Goal: Task Accomplishment & Management: Manage account settings

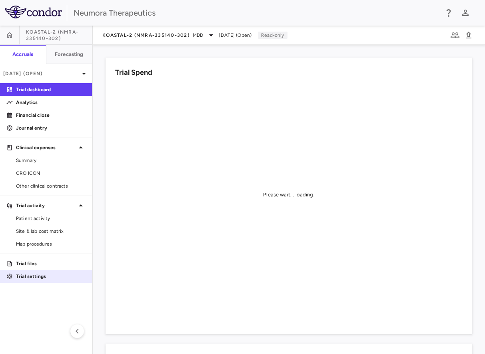
click at [32, 277] on p "Trial settings" at bounding box center [51, 276] width 70 height 7
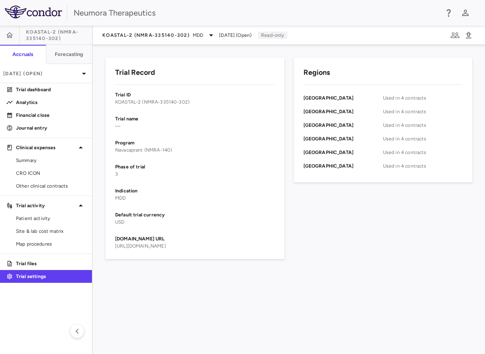
click at [24, 274] on p "Trial settings" at bounding box center [51, 276] width 70 height 7
click at [4, 30] on button "button" at bounding box center [9, 35] width 19 height 19
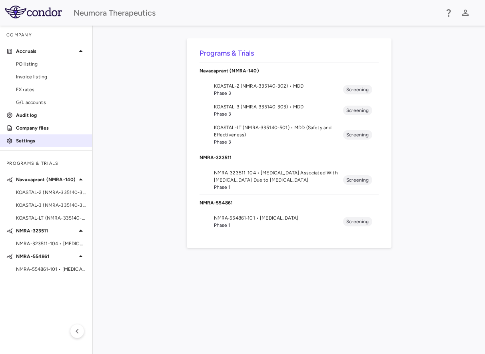
click at [35, 146] on link "Settings" at bounding box center [46, 141] width 92 height 12
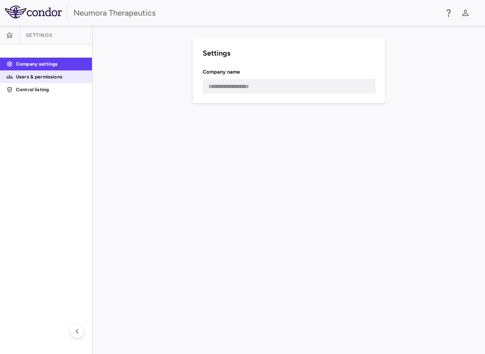
click at [63, 78] on p "Users & permissions" at bounding box center [51, 76] width 70 height 7
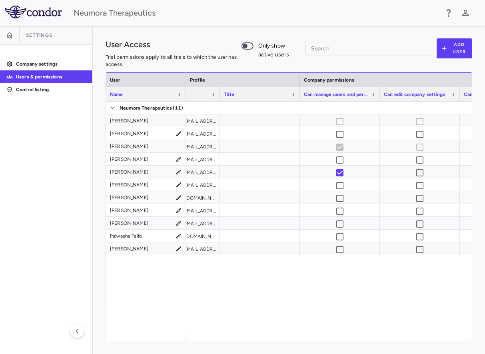
scroll to position [0, 288]
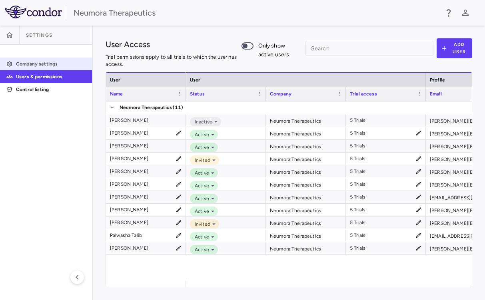
click at [46, 66] on p "Company settings" at bounding box center [51, 63] width 70 height 7
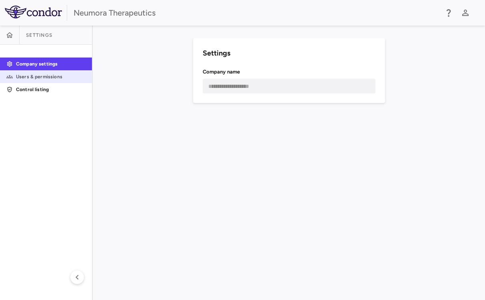
click at [45, 73] on p "Users & permissions" at bounding box center [51, 76] width 70 height 7
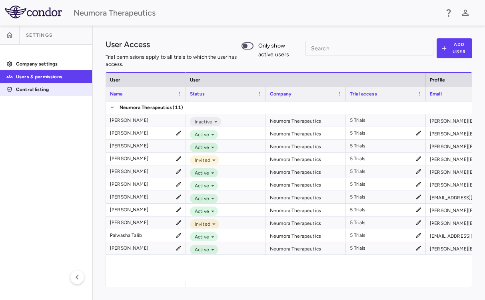
click at [39, 85] on link "Control listing" at bounding box center [46, 90] width 92 height 12
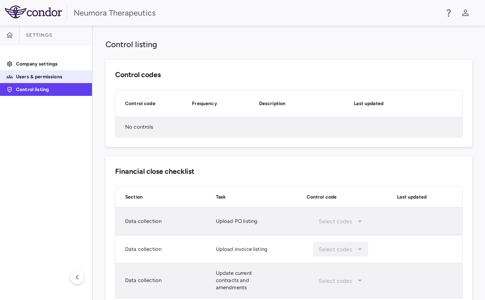
click at [58, 79] on p "Users & permissions" at bounding box center [51, 76] width 70 height 7
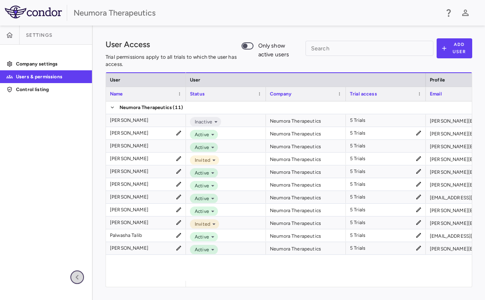
click at [75, 273] on icon "button" at bounding box center [77, 278] width 10 height 10
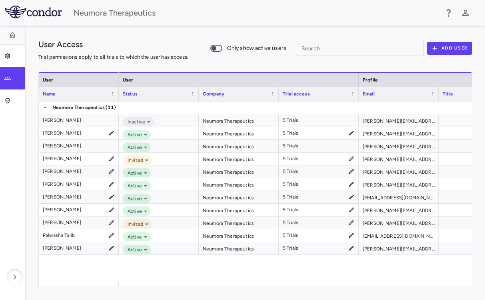
click at [6, 278] on aside "Company settings Users & permissions Control listing" at bounding box center [13, 163] width 26 height 275
click at [11, 277] on icon "button" at bounding box center [15, 278] width 10 height 10
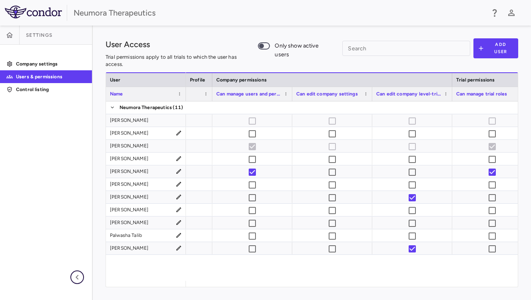
scroll to position [0, 376]
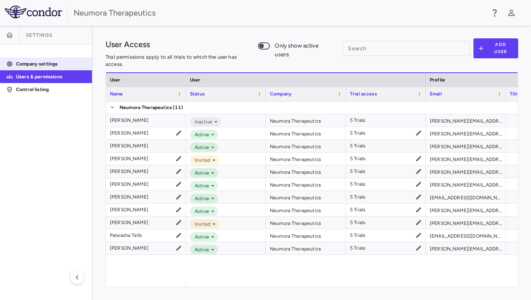
click at [58, 60] on link "Company settings" at bounding box center [46, 64] width 92 height 12
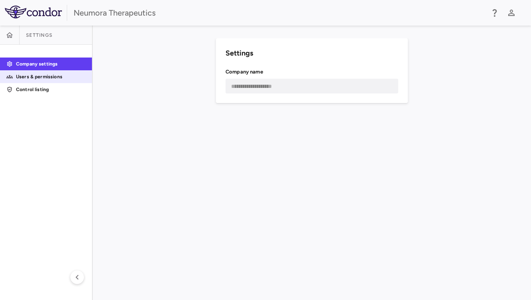
click at [55, 74] on p "Users & permissions" at bounding box center [51, 76] width 70 height 7
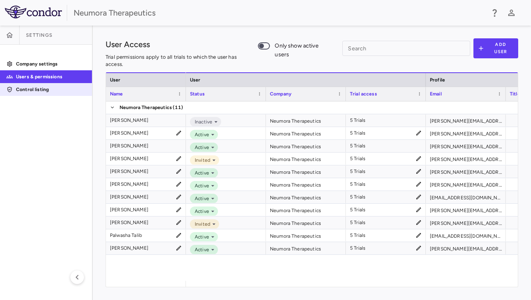
click at [53, 88] on p "Control listing" at bounding box center [51, 89] width 70 height 7
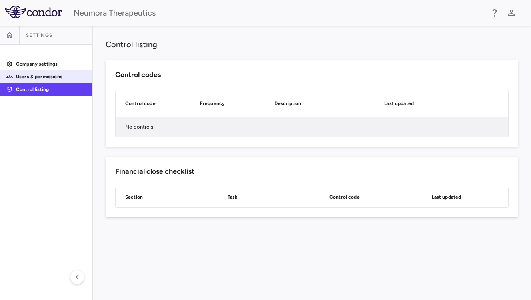
click at [58, 80] on p "Users & permissions" at bounding box center [51, 76] width 70 height 7
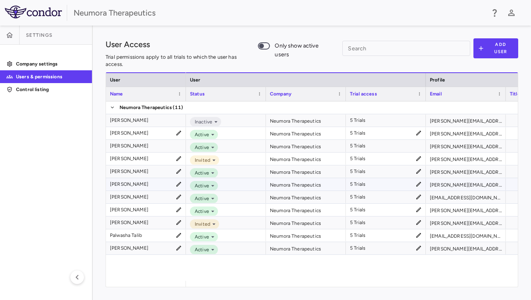
click at [421, 186] on icon at bounding box center [418, 184] width 6 height 6
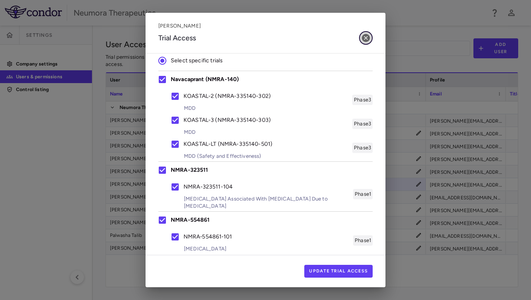
click at [367, 42] on icon "button" at bounding box center [366, 38] width 10 height 10
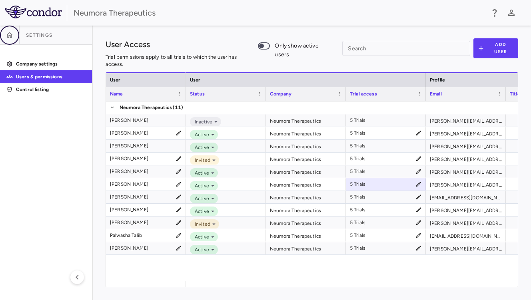
click at [14, 34] on button "button" at bounding box center [9, 35] width 19 height 19
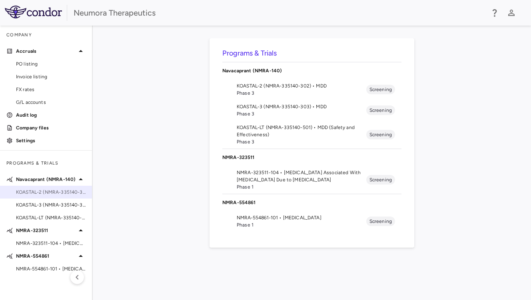
click at [35, 194] on span "KOASTAL-2 (NMRA-335140-302) • MDD" at bounding box center [51, 192] width 70 height 7
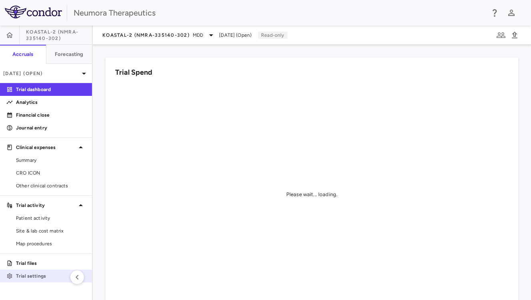
click at [41, 275] on p "Trial settings" at bounding box center [51, 276] width 70 height 7
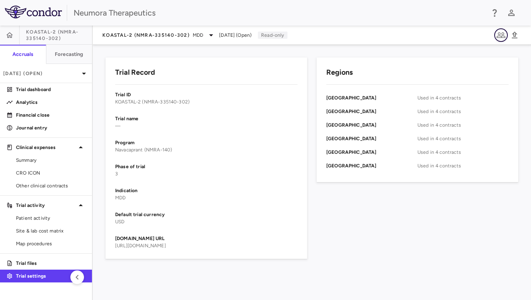
click at [472, 39] on icon "button" at bounding box center [501, 35] width 10 height 10
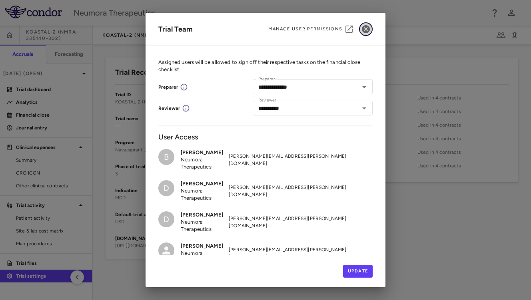
click at [363, 27] on icon "button" at bounding box center [366, 29] width 8 height 8
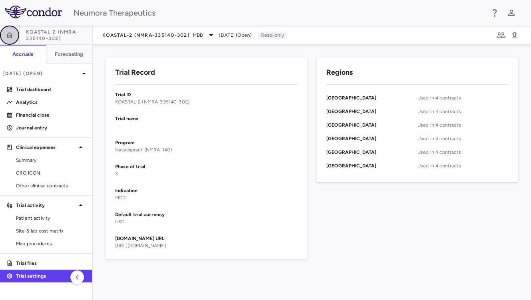
click at [12, 39] on button "button" at bounding box center [9, 35] width 19 height 19
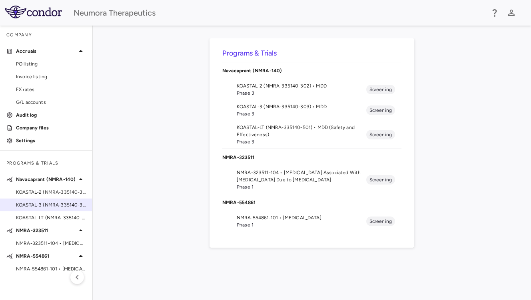
click at [49, 202] on span "KOASTAL-3 (NMRA-335140-303) • MDD" at bounding box center [51, 204] width 70 height 7
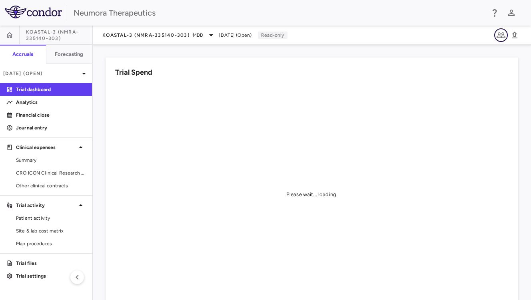
click at [472, 35] on icon "button" at bounding box center [501, 35] width 10 height 10
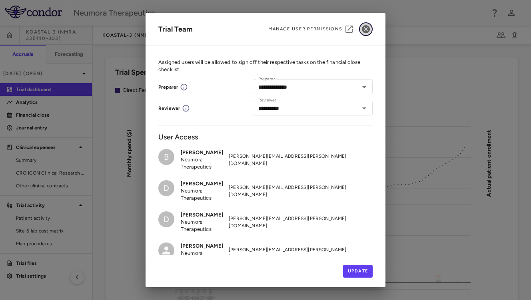
click at [366, 30] on icon "button" at bounding box center [366, 29] width 8 height 8
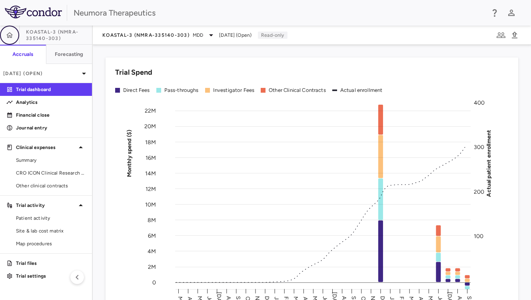
click at [13, 36] on icon "button" at bounding box center [10, 35] width 8 height 8
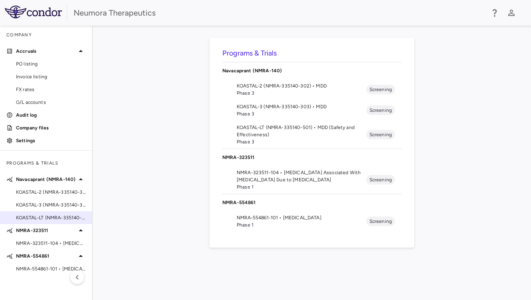
click at [44, 219] on span "KOASTAL-LT (NMRA-335140-501) • MDD (Safety and Effectiveness)" at bounding box center [51, 217] width 70 height 7
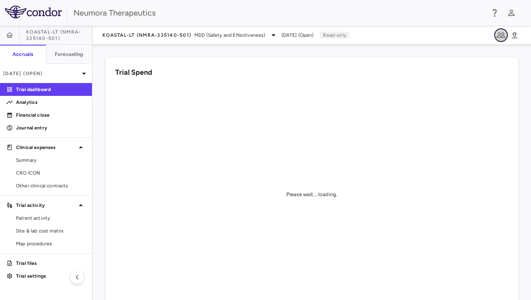
click at [472, 35] on icon "button" at bounding box center [501, 35] width 10 height 10
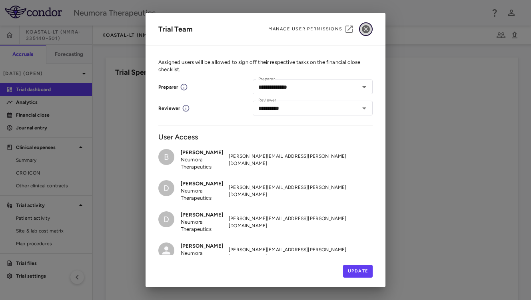
click at [364, 30] on icon "button" at bounding box center [366, 29] width 10 height 10
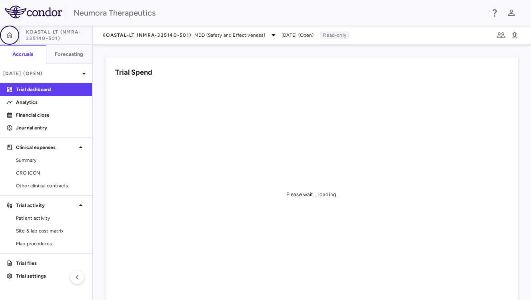
click at [4, 36] on button "button" at bounding box center [9, 35] width 19 height 19
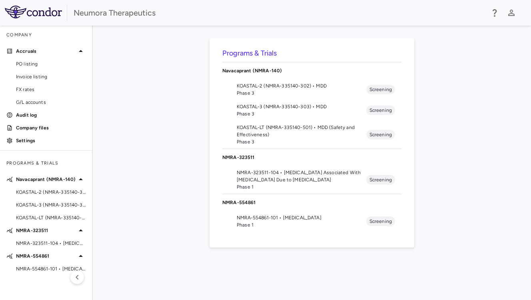
click at [47, 241] on span "NMRA-323511-104 • Agitation Associated With Dementia Due to Alzheimer's Disease" at bounding box center [51, 243] width 70 height 7
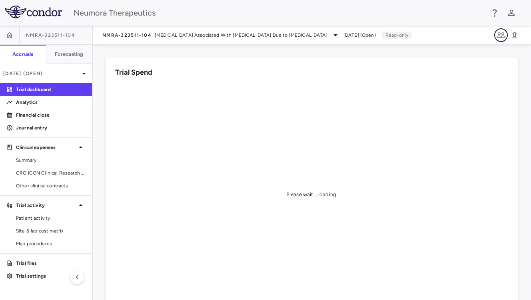
click at [472, 38] on icon "button" at bounding box center [501, 35] width 10 height 10
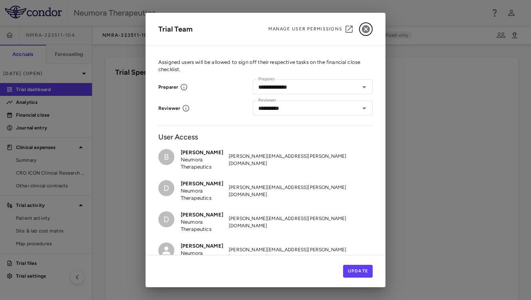
click at [369, 30] on icon "button" at bounding box center [366, 29] width 8 height 8
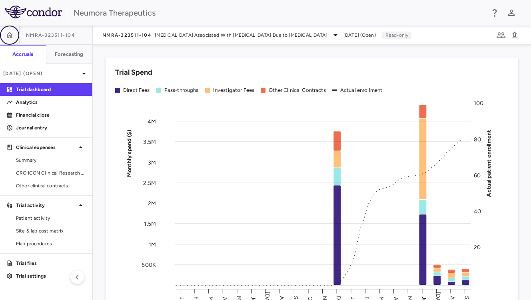
click at [14, 37] on button "button" at bounding box center [9, 35] width 19 height 19
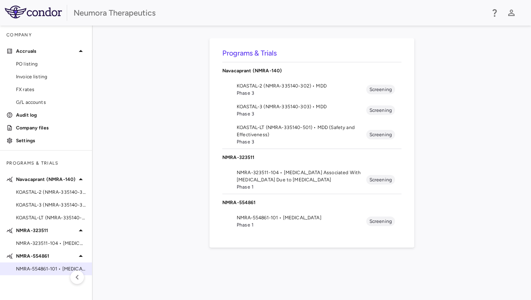
click at [49, 271] on span "NMRA‐554861‐101 • Schizophrenia" at bounding box center [51, 268] width 70 height 7
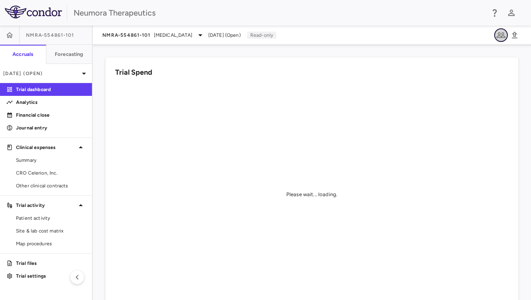
click at [472, 33] on icon "button" at bounding box center [501, 35] width 10 height 10
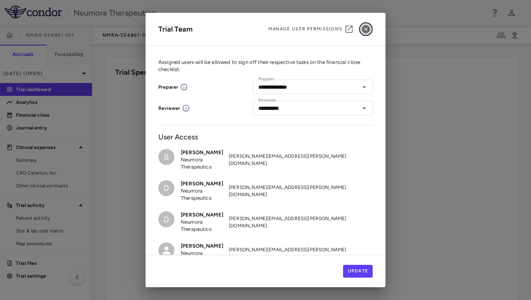
click at [371, 26] on button "button" at bounding box center [366, 29] width 14 height 14
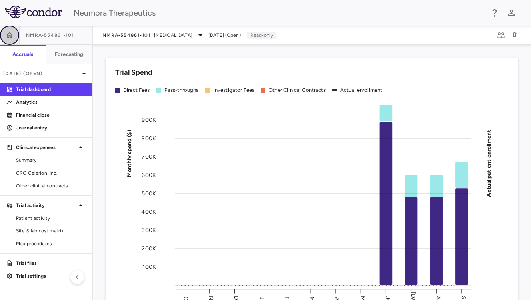
click at [16, 35] on button "button" at bounding box center [9, 35] width 19 height 19
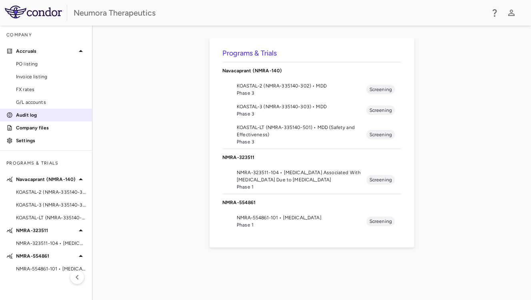
click at [32, 113] on p "Audit log" at bounding box center [51, 114] width 70 height 7
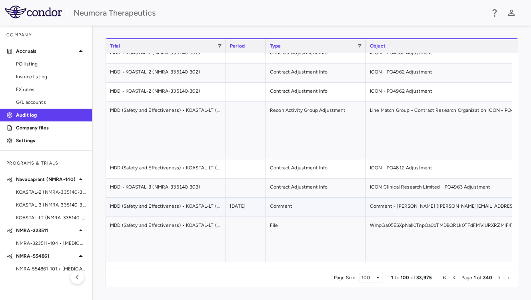
scroll to position [42, 0]
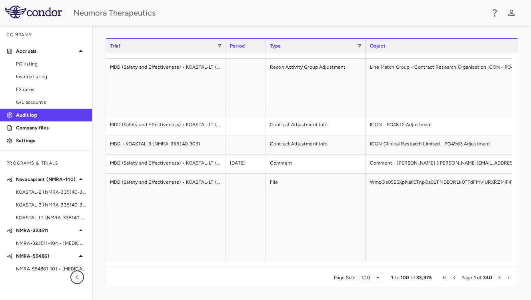
click at [76, 276] on icon "button" at bounding box center [77, 278] width 10 height 10
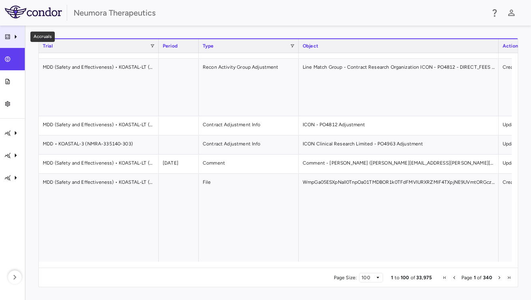
click at [15, 42] on div "Accruals" at bounding box center [12, 37] width 25 height 22
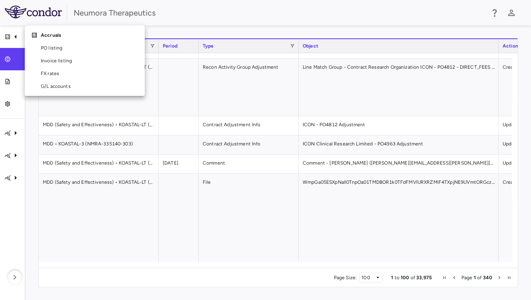
click at [121, 2] on div at bounding box center [265, 150] width 531 height 300
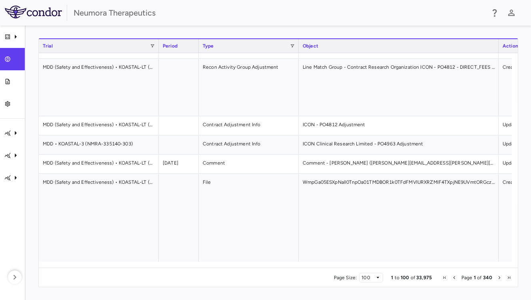
click at [31, 14] on img at bounding box center [33, 12] width 57 height 13
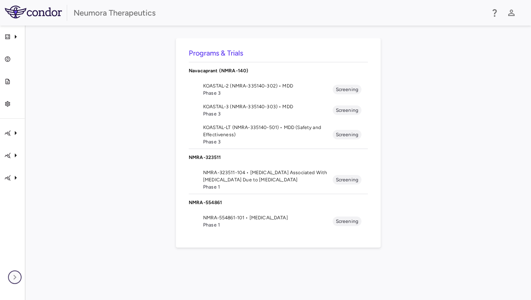
click at [12, 272] on button "button" at bounding box center [15, 278] width 14 height 14
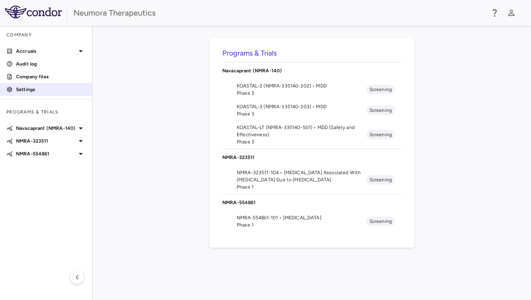
click at [40, 93] on p "Settings" at bounding box center [51, 89] width 70 height 7
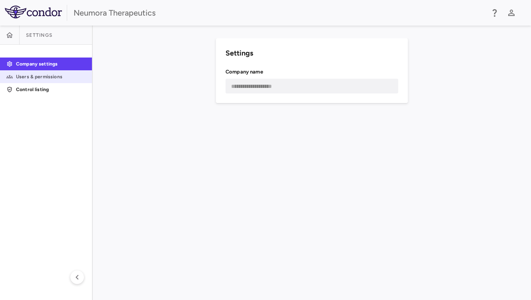
click at [45, 80] on p "Users & permissions" at bounding box center [51, 76] width 70 height 7
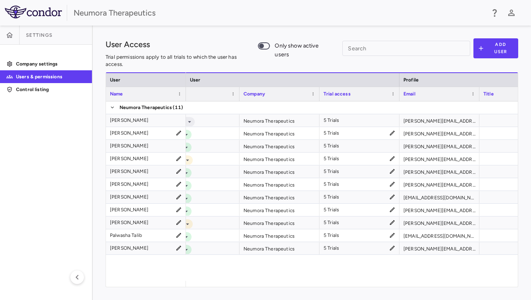
scroll to position [0, 43]
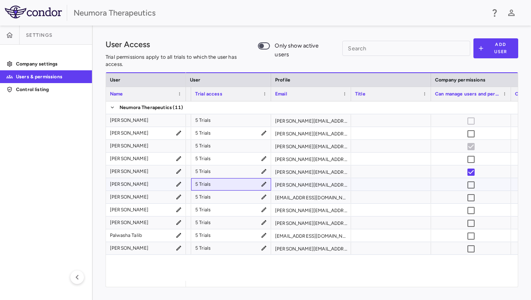
click at [253, 184] on div "5 Trials" at bounding box center [231, 185] width 72 height 12
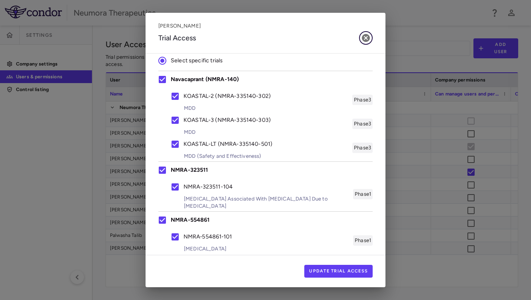
click at [366, 39] on icon "button" at bounding box center [366, 38] width 8 height 8
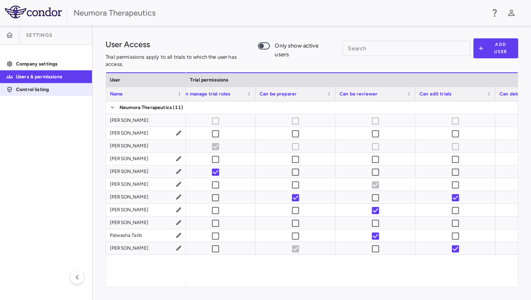
click at [22, 85] on link "Control listing" at bounding box center [46, 90] width 92 height 12
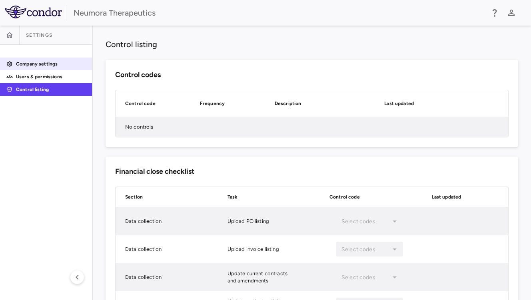
click at [56, 68] on link "Company settings" at bounding box center [46, 64] width 92 height 12
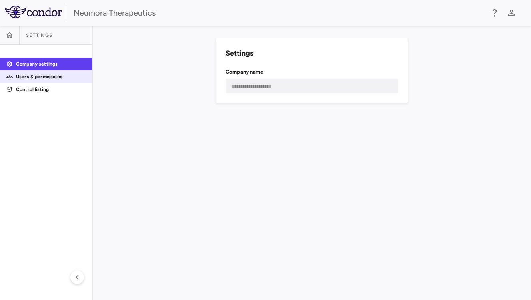
click at [46, 73] on p "Users & permissions" at bounding box center [51, 76] width 70 height 7
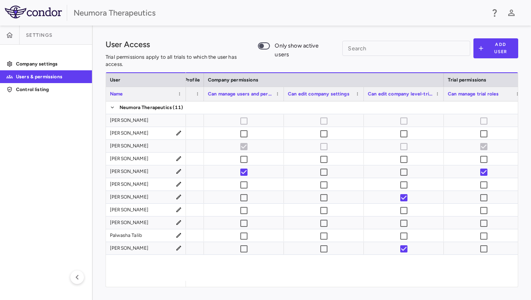
scroll to position [0, 392]
